Goal: Navigation & Orientation: Find specific page/section

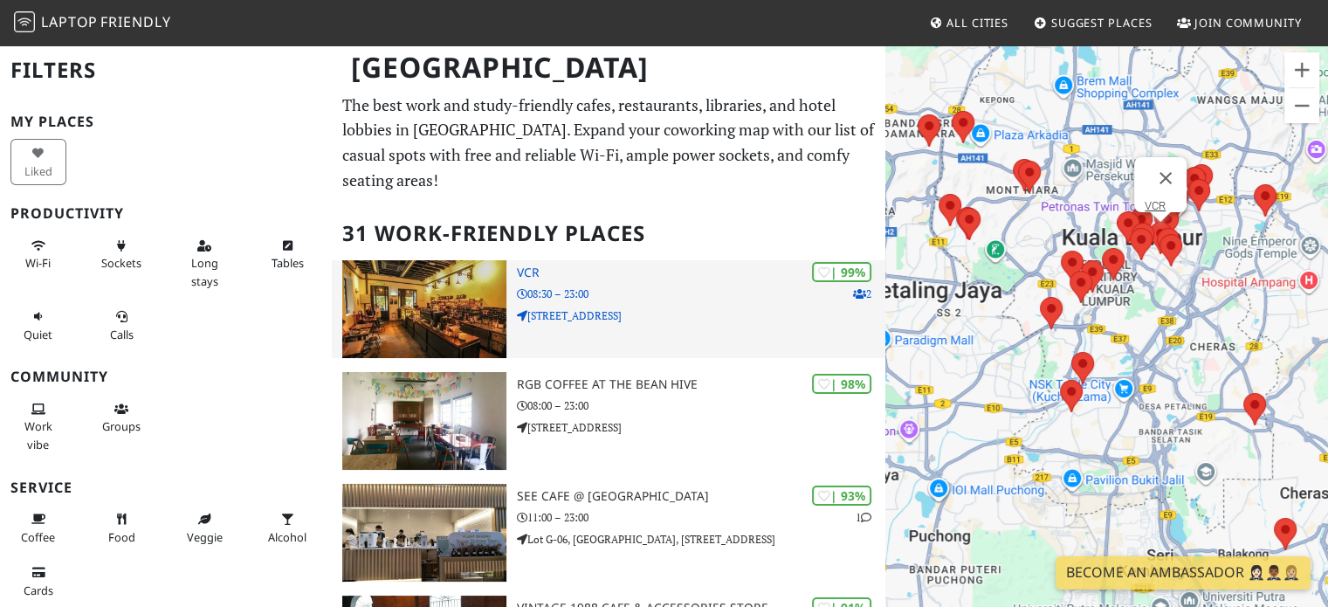
click at [728, 310] on p "[STREET_ADDRESS]" at bounding box center [701, 315] width 369 height 17
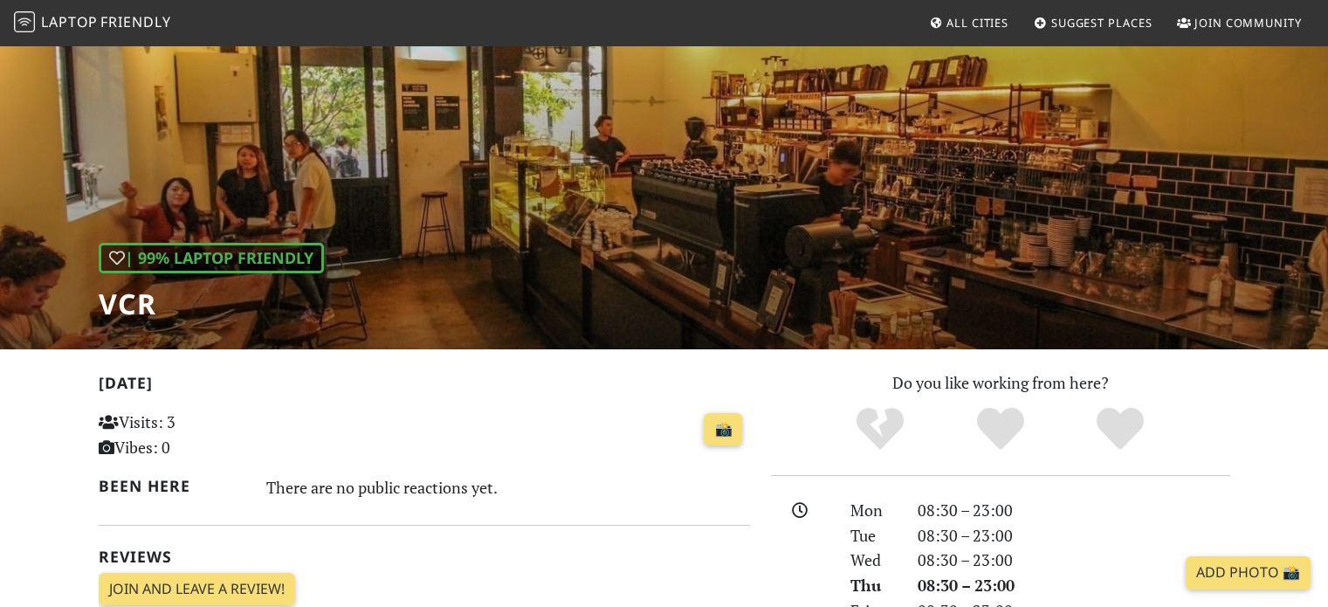
scroll to position [175, 0]
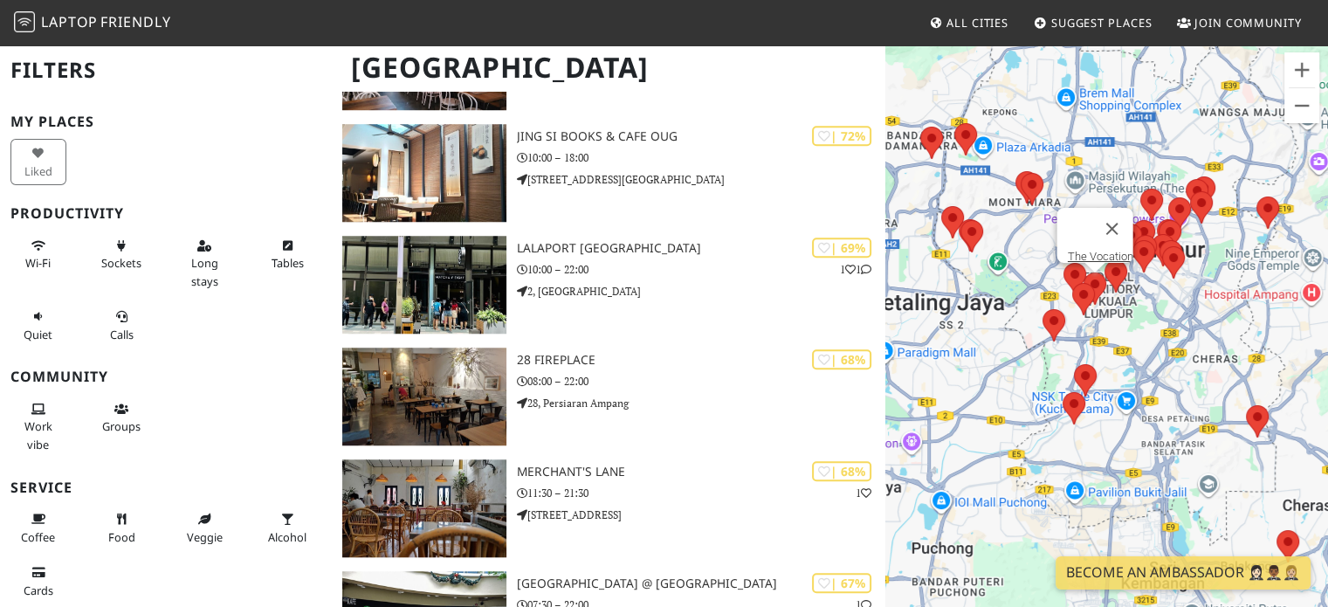
scroll to position [1485, 0]
